Goal: Check status: Check status

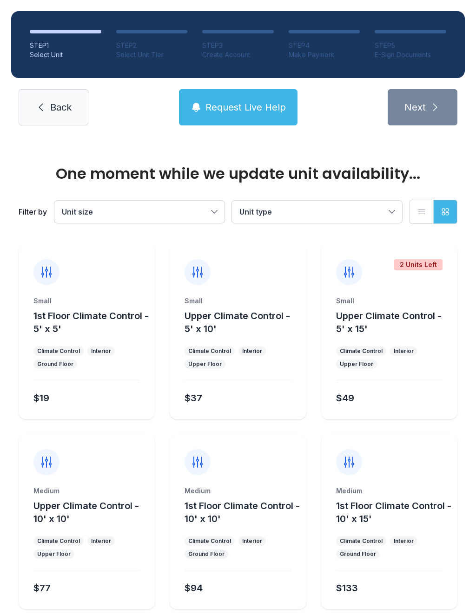
click at [49, 103] on link "Back" at bounding box center [54, 107] width 70 height 36
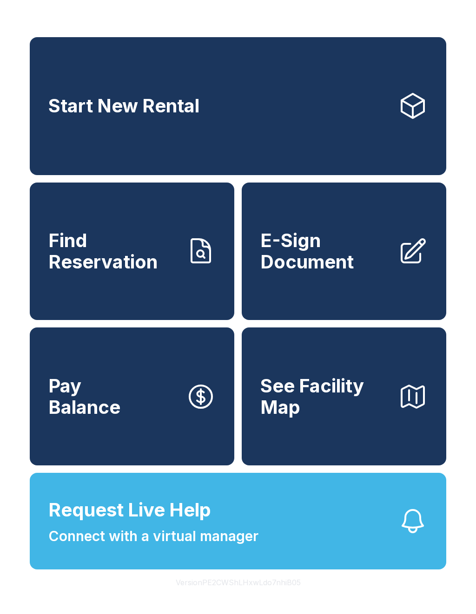
click at [64, 250] on span "Find Reservation" at bounding box center [113, 251] width 130 height 42
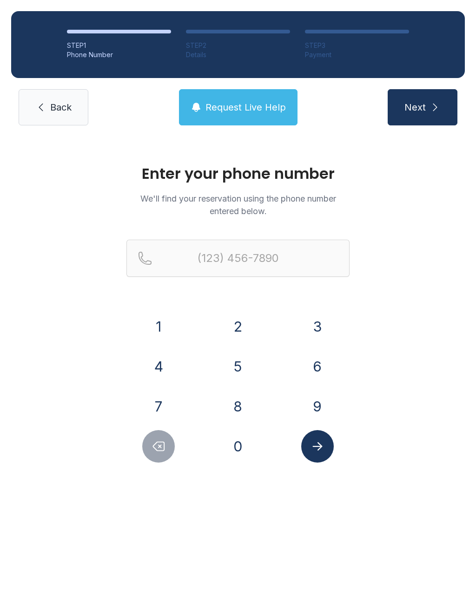
click at [154, 365] on button "4" at bounding box center [158, 366] width 33 height 33
click at [238, 461] on button "0" at bounding box center [238, 446] width 33 height 33
click at [157, 342] on button "1" at bounding box center [158, 326] width 33 height 33
click at [149, 447] on button "Delete number" at bounding box center [158, 446] width 33 height 33
click at [151, 363] on button "4" at bounding box center [158, 366] width 33 height 33
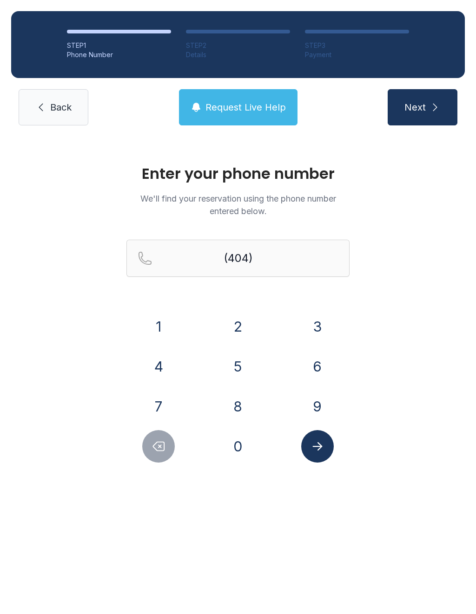
click at [250, 364] on button "5" at bounding box center [238, 366] width 33 height 33
click at [173, 400] on button "7" at bounding box center [158, 406] width 33 height 33
click at [325, 401] on button "9" at bounding box center [317, 406] width 33 height 33
click at [245, 372] on button "5" at bounding box center [238, 366] width 33 height 33
click at [326, 328] on button "3" at bounding box center [317, 326] width 33 height 33
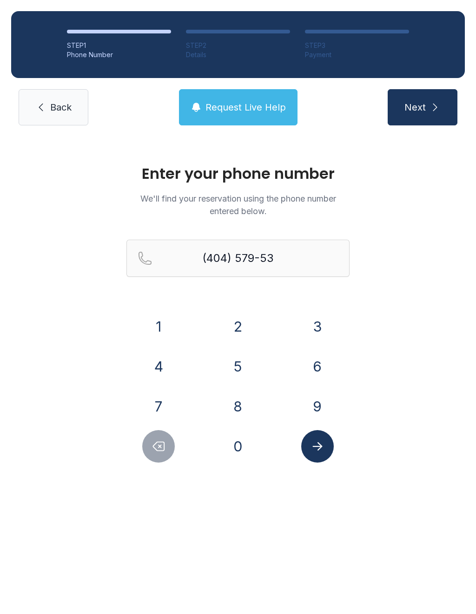
click at [244, 362] on button "5" at bounding box center [238, 366] width 33 height 33
click at [322, 409] on button "9" at bounding box center [317, 406] width 33 height 33
type input "[PHONE_NUMBER]"
click at [322, 451] on icon "Submit lookup form" at bounding box center [317, 447] width 14 height 14
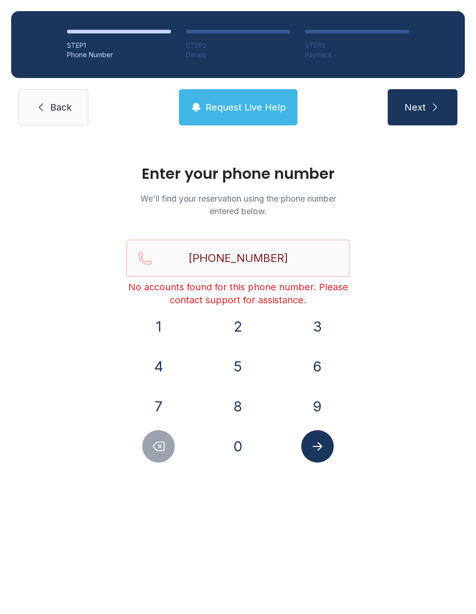
click at [57, 124] on link "Back" at bounding box center [54, 107] width 70 height 36
